Goal: Transaction & Acquisition: Purchase product/service

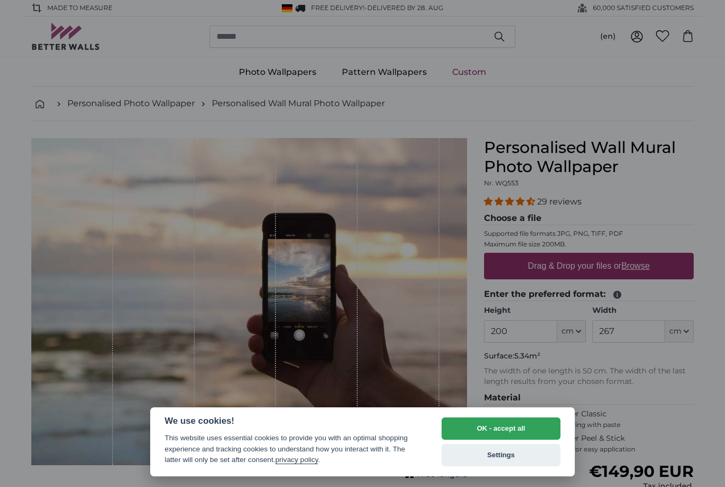
click at [499, 426] on button "OK - accept all" at bounding box center [501, 428] width 119 height 22
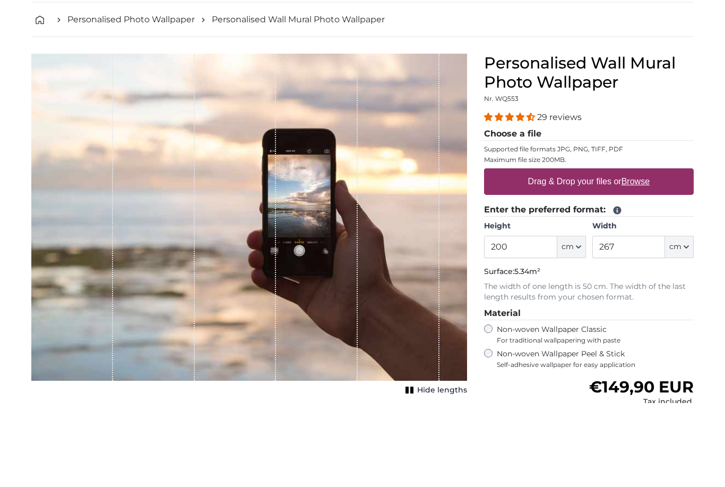
click at [577, 255] on label "Drag & Drop your files or Browse" at bounding box center [589, 265] width 130 height 21
click at [577, 253] on input "Drag & Drop your files or Browse" at bounding box center [589, 254] width 210 height 3
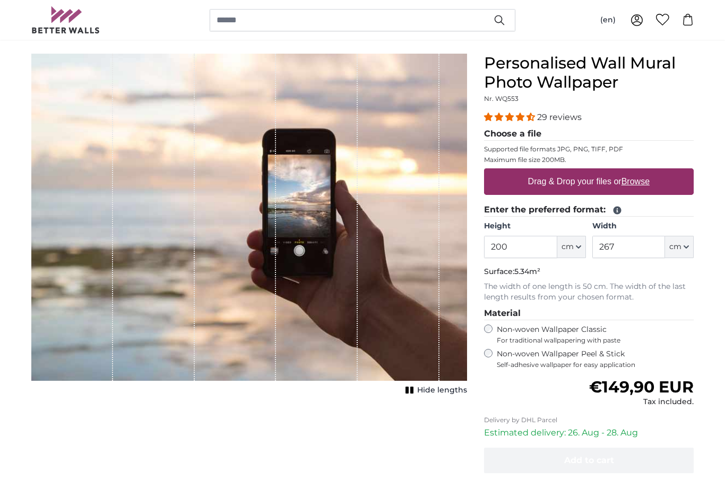
type input "**********"
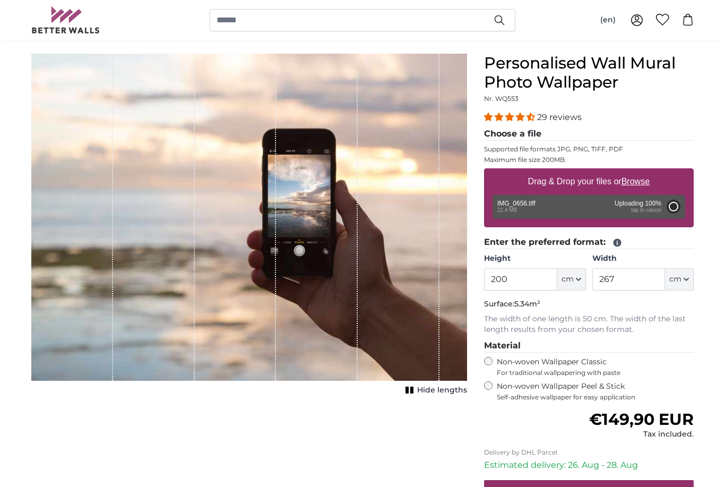
type input "NaN"
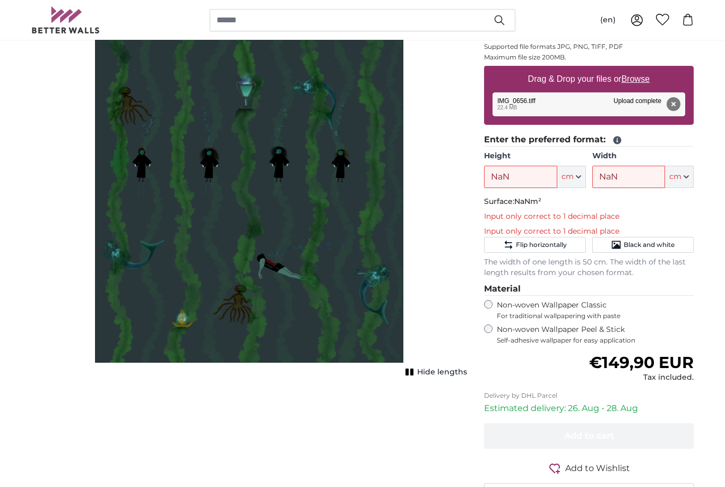
scroll to position [186, 0]
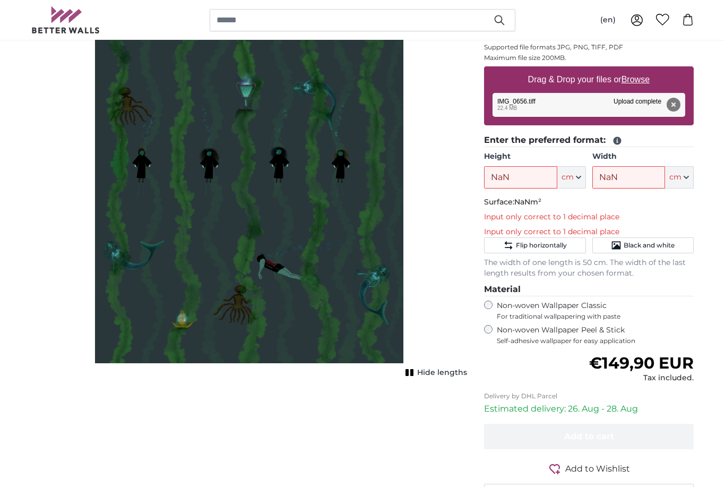
click at [573, 177] on span "cm" at bounding box center [568, 177] width 12 height 11
click at [519, 172] on input "NaN" at bounding box center [520, 177] width 73 height 22
type input "N"
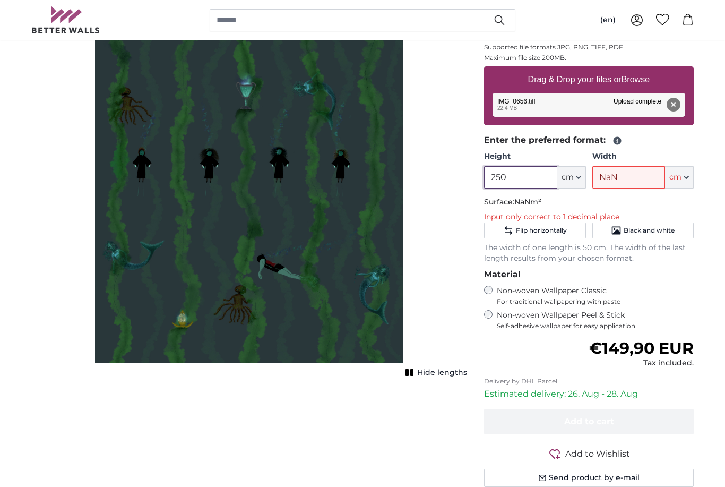
type input "250"
click at [628, 175] on input "NaN" at bounding box center [629, 177] width 73 height 22
type input "N"
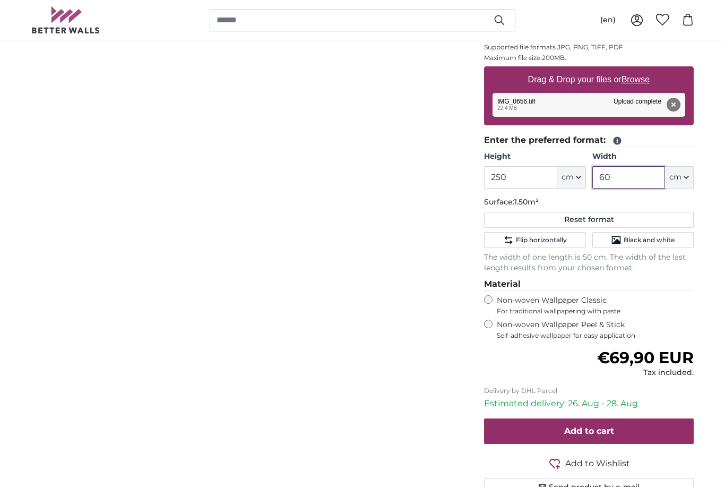
type input "60"
click at [699, 201] on div "Personalised Wall Mural Photo Wallpaper Nr. WQ553 29 reviews Choose a file Supp…" at bounding box center [589, 237] width 227 height 570
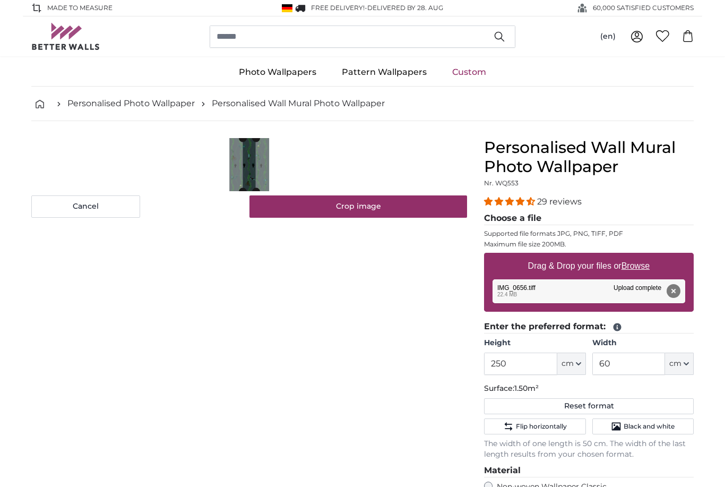
click at [254, 158] on cropper-handle at bounding box center [256, 164] width 8 height 53
click at [636, 361] on input "60" at bounding box center [629, 364] width 73 height 22
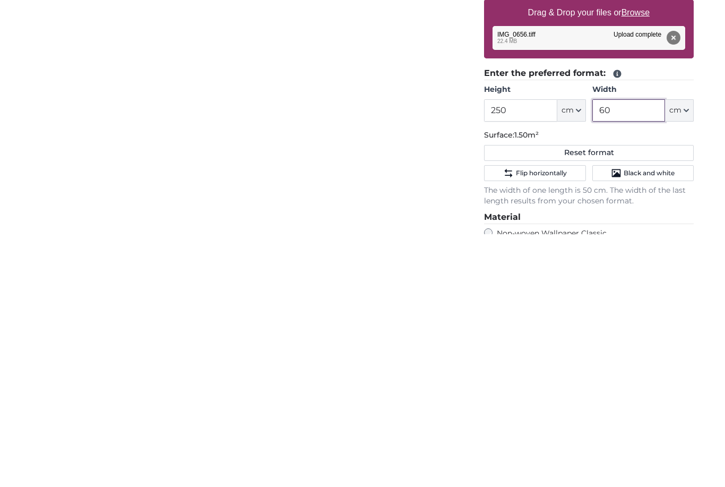
type input "6"
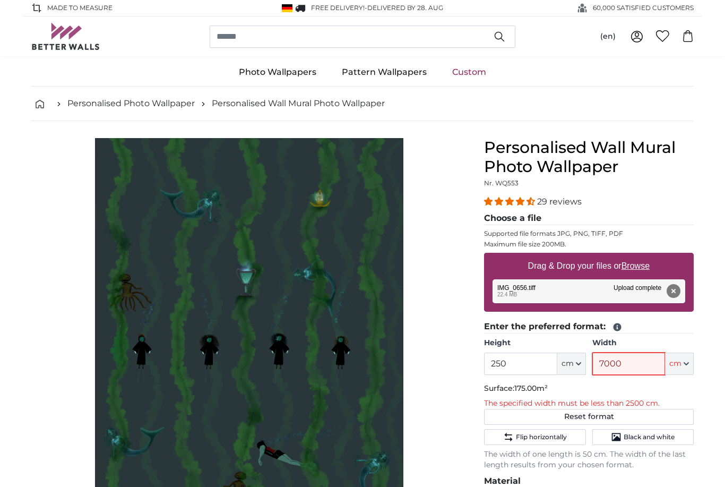
click at [641, 359] on input "7000" at bounding box center [629, 364] width 73 height 22
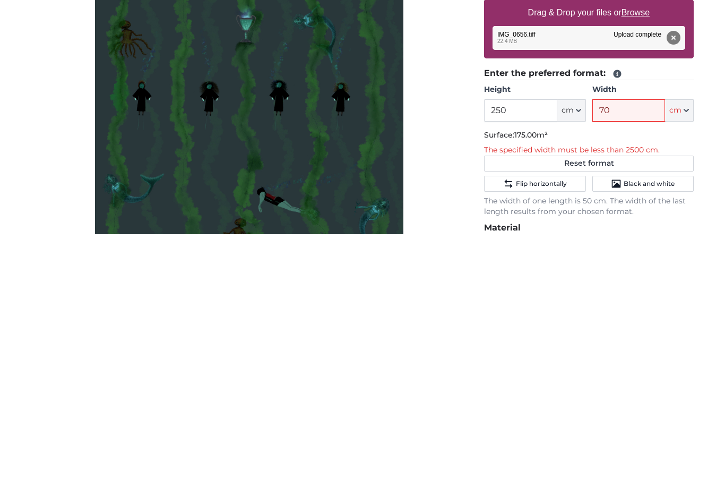
type input "7"
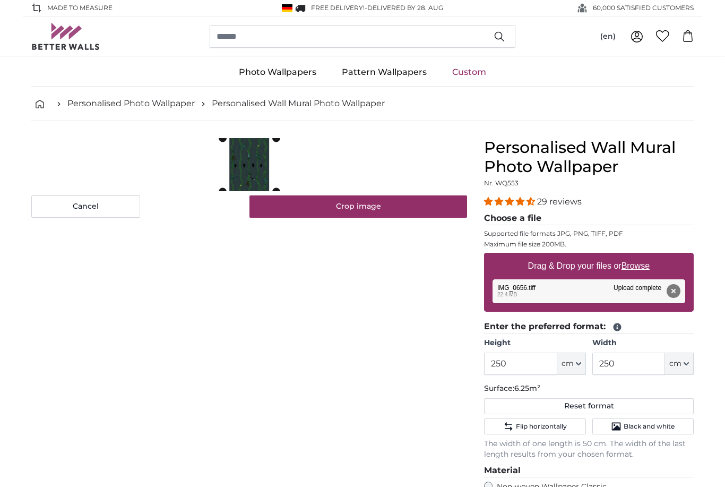
click at [239, 161] on cropper-handle at bounding box center [249, 164] width 53 height 53
click at [346, 205] on button "Crop image" at bounding box center [359, 206] width 218 height 22
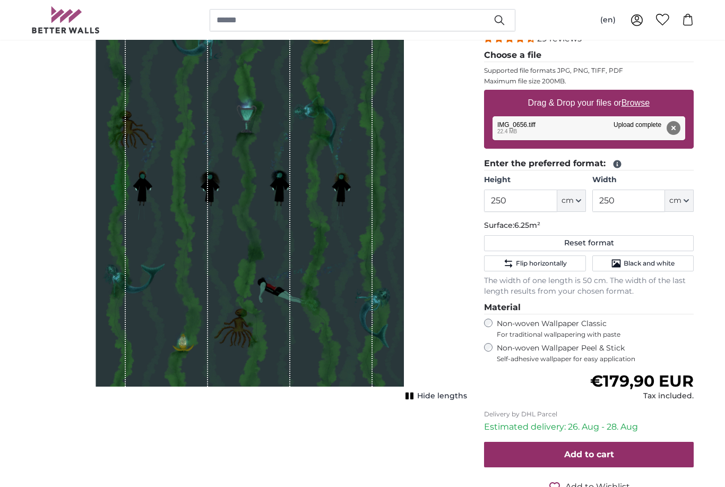
scroll to position [131, 0]
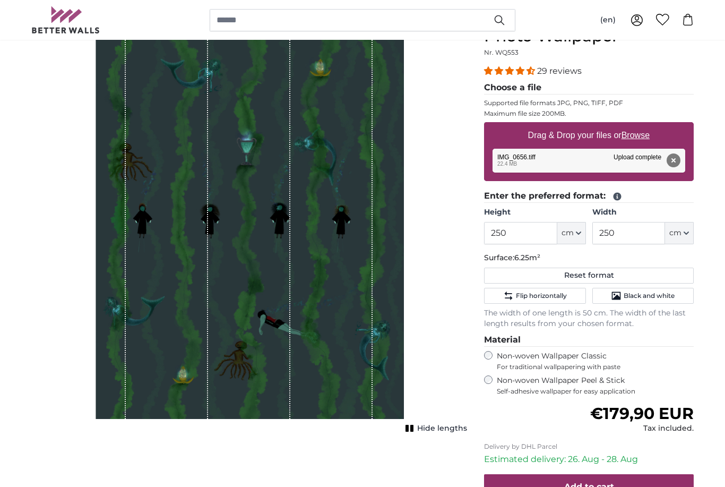
click at [415, 430] on icon "1 of 1" at bounding box center [410, 428] width 11 height 8
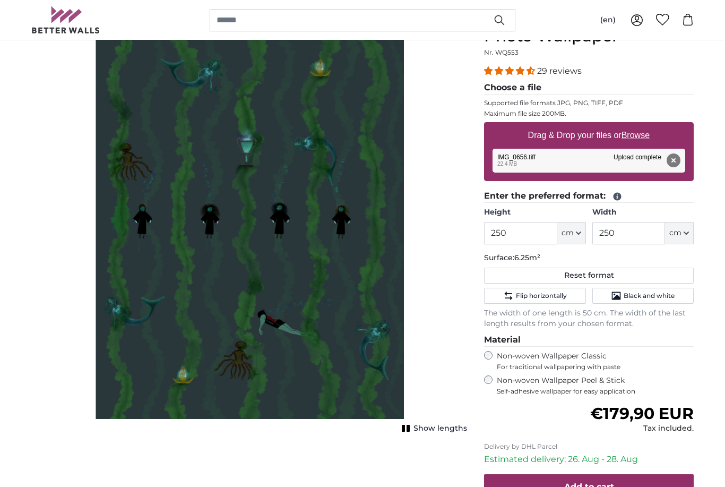
click at [414, 428] on button "Show lengths" at bounding box center [433, 428] width 68 height 15
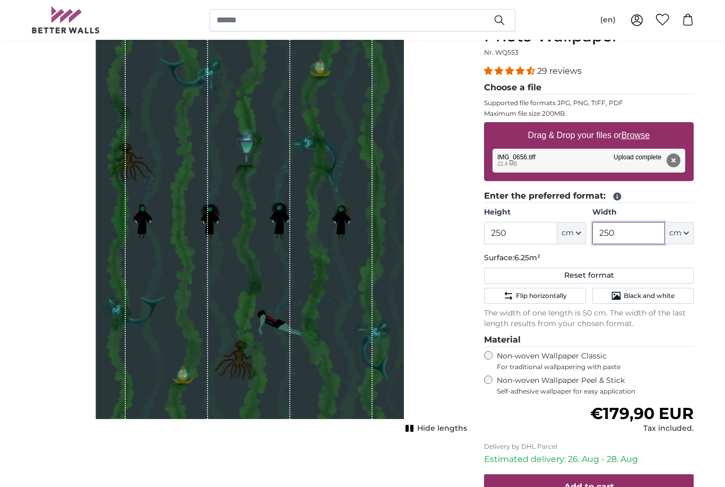
click at [636, 228] on input "250" at bounding box center [629, 233] width 73 height 22
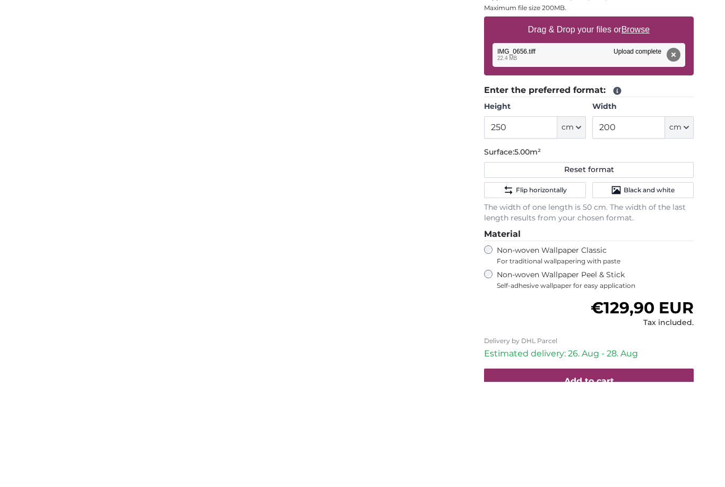
click at [702, 211] on div "Personalised Wall Mural Photo Wallpaper Nr. WQ553 29 reviews Choose a file Supp…" at bounding box center [589, 292] width 227 height 570
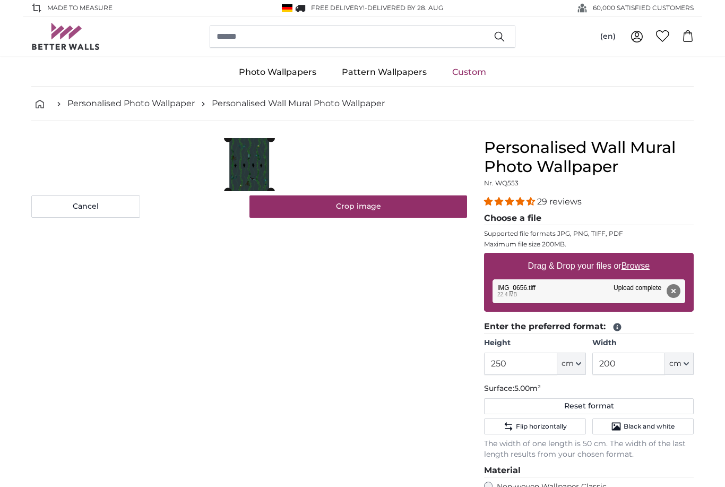
click at [253, 175] on cropper-handle at bounding box center [249, 164] width 42 height 53
click at [313, 202] on button "Crop image" at bounding box center [359, 206] width 218 height 22
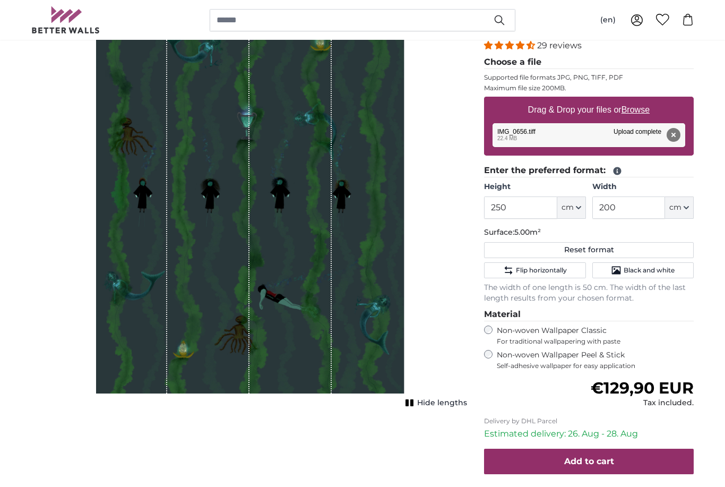
scroll to position [156, 0]
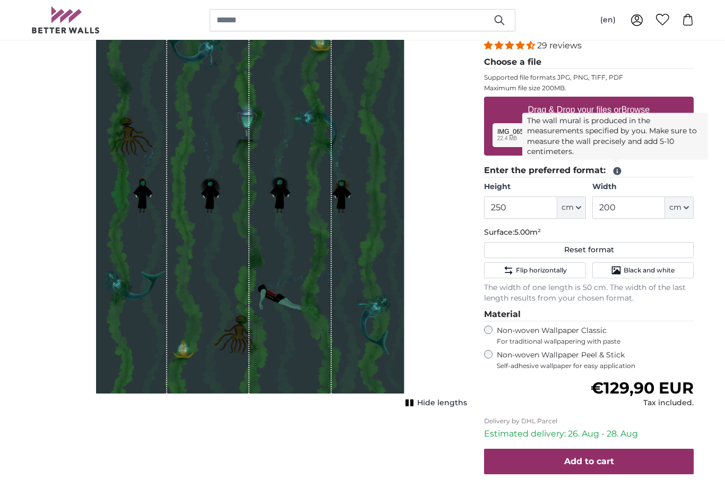
click at [617, 167] on icon at bounding box center [618, 171] width 8 height 8
click at [612, 350] on label "Non-woven Wallpaper Peel & Stick Self-adhesive wallpaper for easy application" at bounding box center [595, 360] width 197 height 20
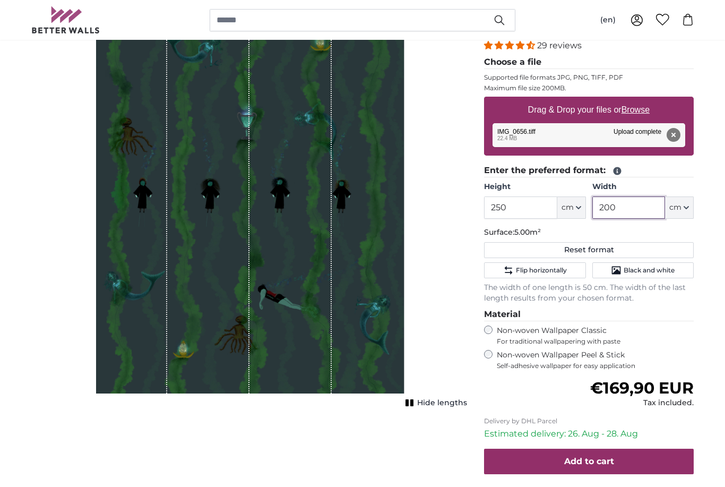
click at [638, 205] on input "200" at bounding box center [629, 207] width 73 height 22
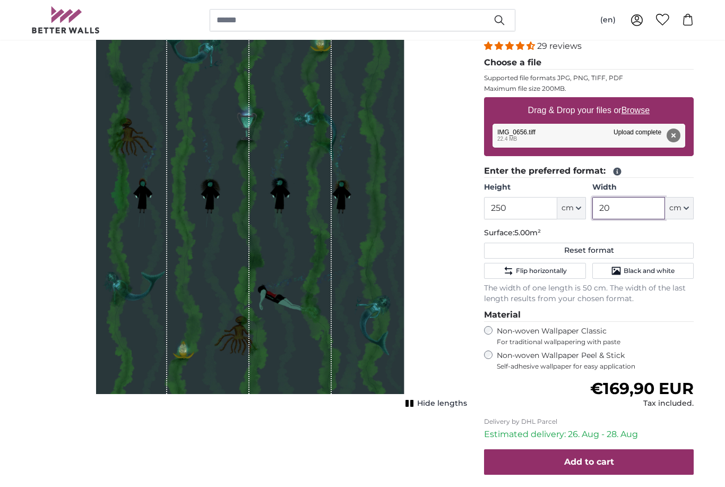
type input "2"
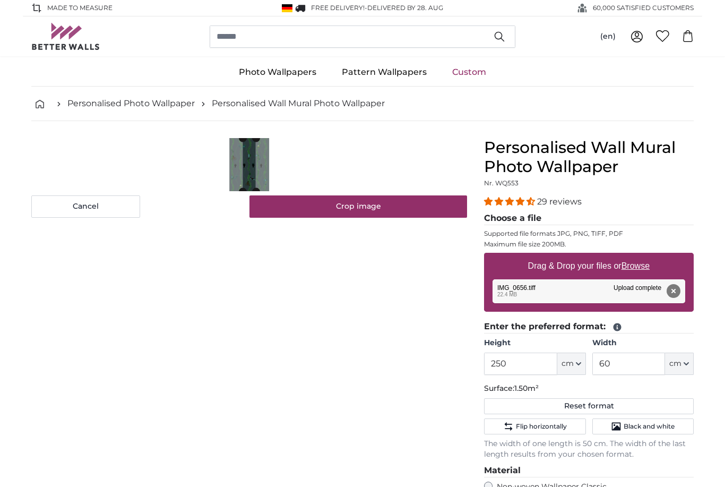
click at [374, 203] on button "Crop image" at bounding box center [359, 206] width 218 height 22
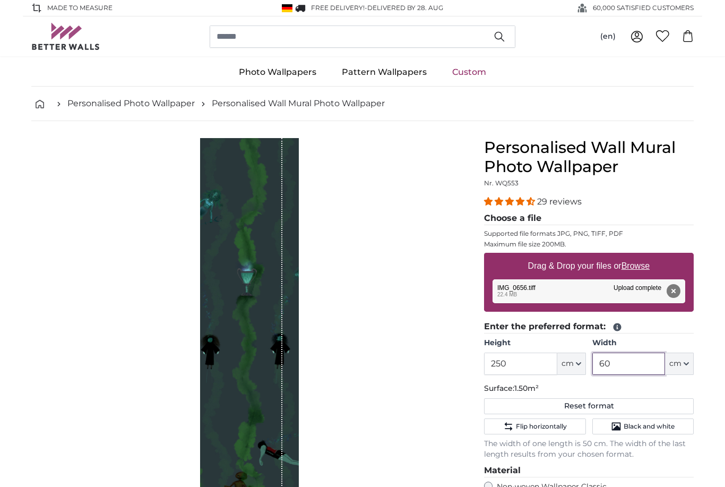
click at [634, 363] on input "60" at bounding box center [629, 364] width 73 height 22
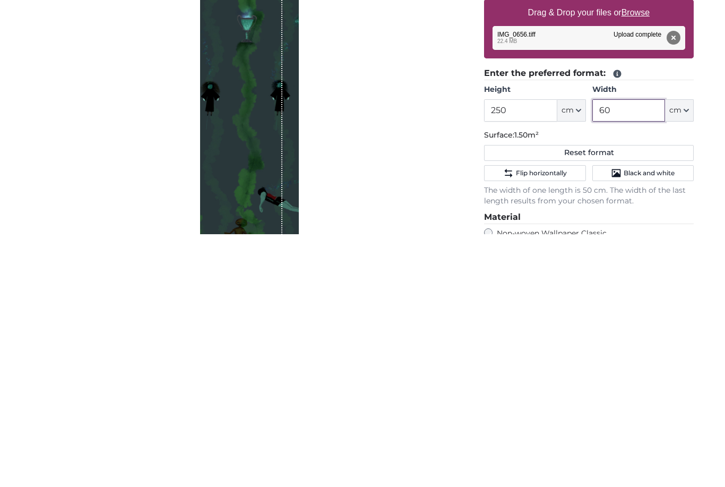
type input "6"
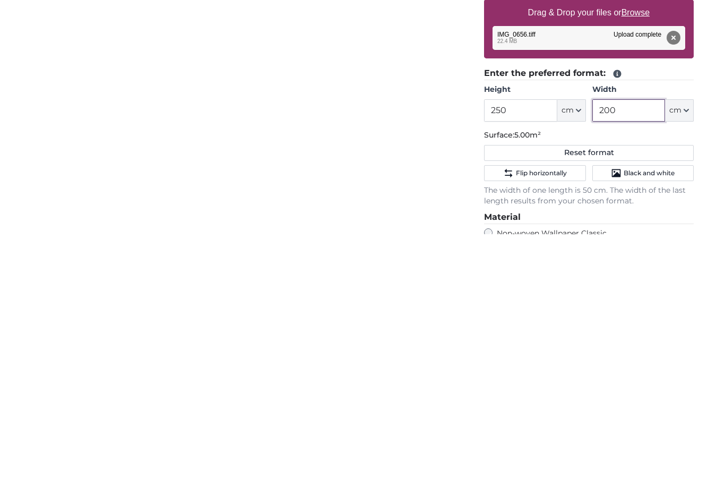
type input "200"
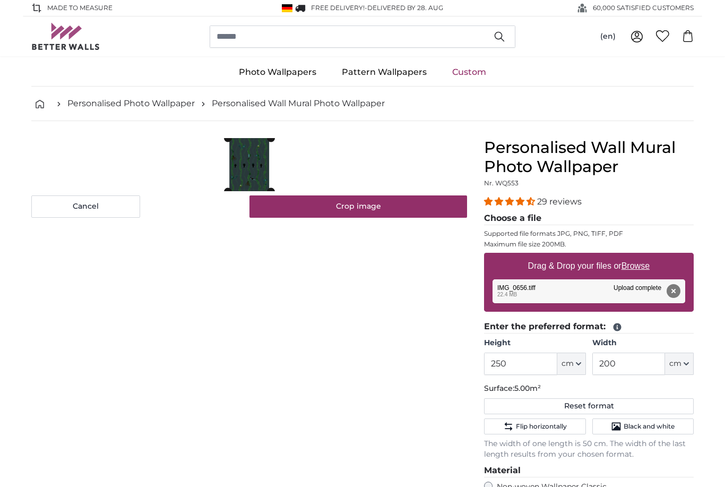
click at [353, 205] on button "Crop image" at bounding box center [359, 206] width 218 height 22
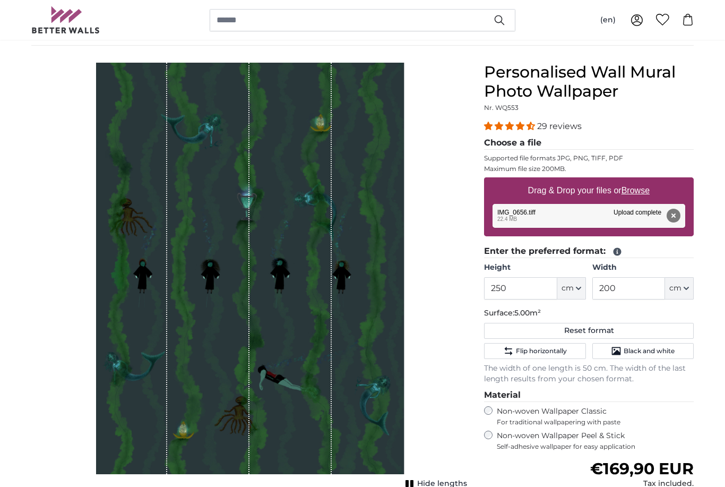
scroll to position [71, 0]
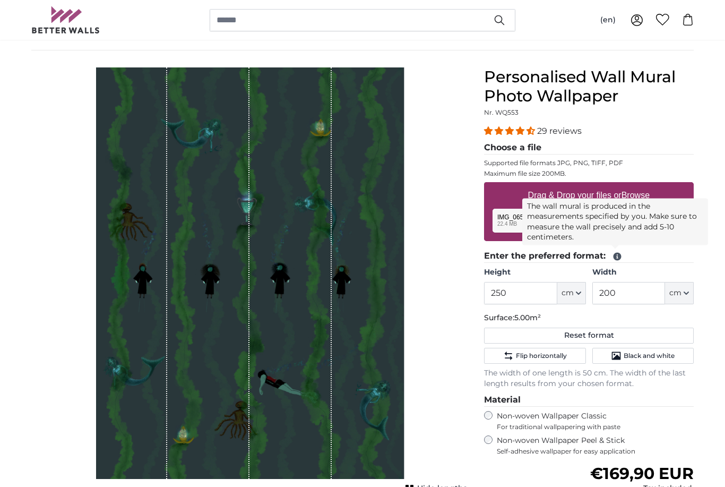
click at [616, 259] on icon at bounding box center [618, 257] width 8 height 8
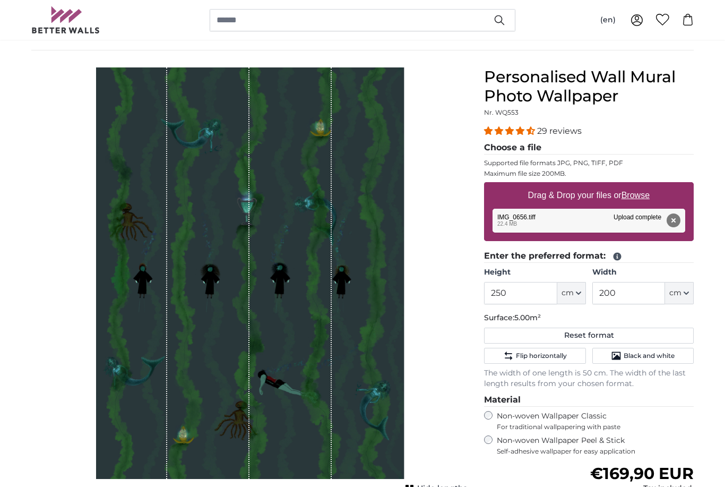
click at [511, 353] on icon "Flip horizontally" at bounding box center [508, 355] width 11 height 11
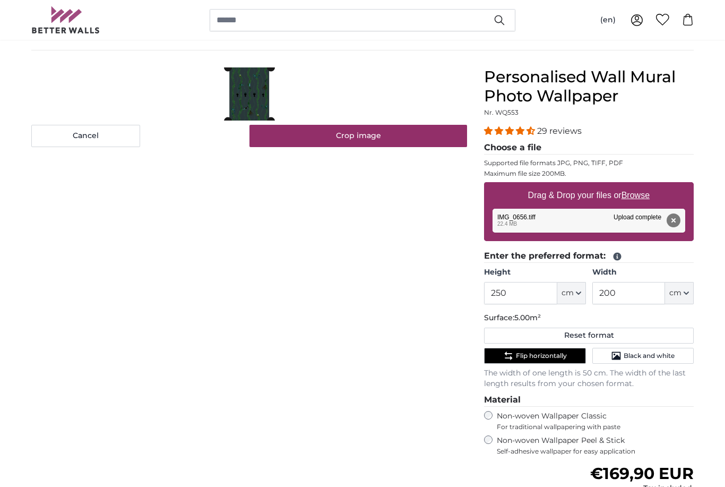
click at [392, 131] on button "Crop image" at bounding box center [359, 136] width 218 height 22
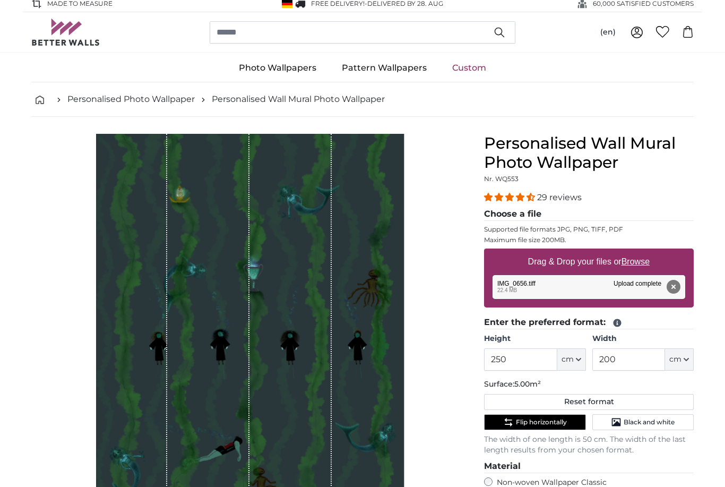
scroll to position [0, 0]
